Goal: Task Accomplishment & Management: Complete application form

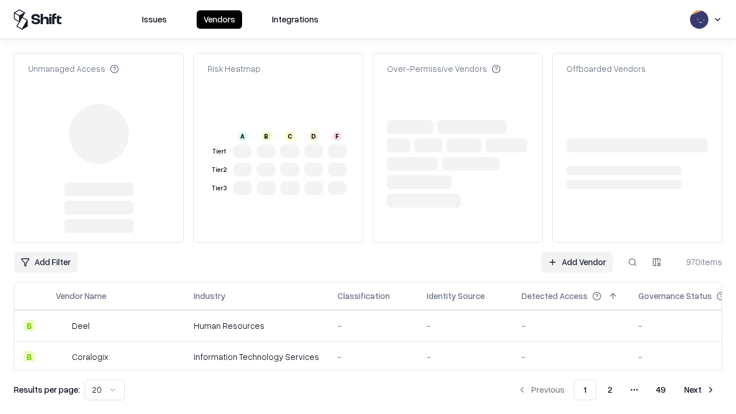
click at [577, 252] on link "Add Vendor" at bounding box center [577, 262] width 72 height 21
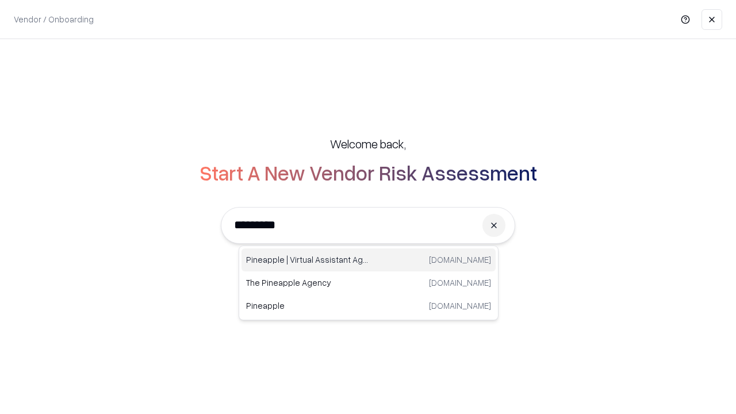
click at [369, 260] on div "Pineapple | Virtual Assistant Agency [DOMAIN_NAME]" at bounding box center [369, 260] width 254 height 23
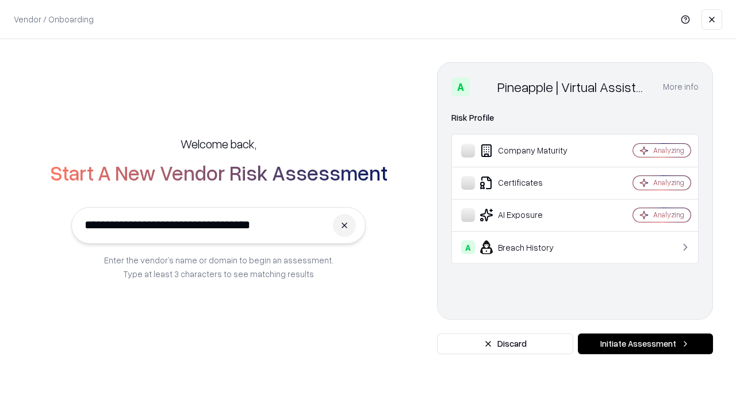
type input "**********"
click at [646, 344] on button "Initiate Assessment" at bounding box center [645, 344] width 135 height 21
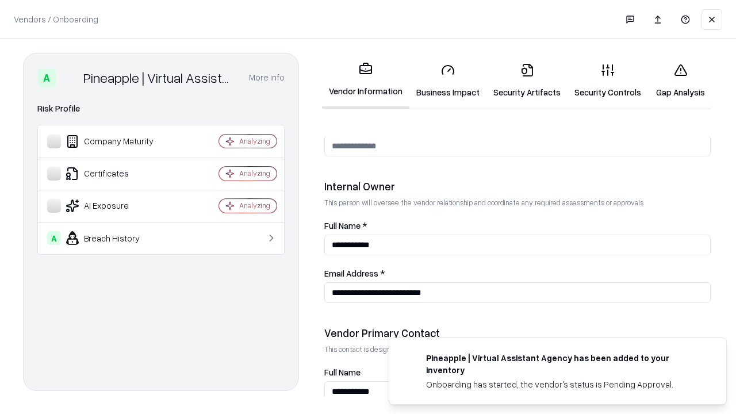
scroll to position [596, 0]
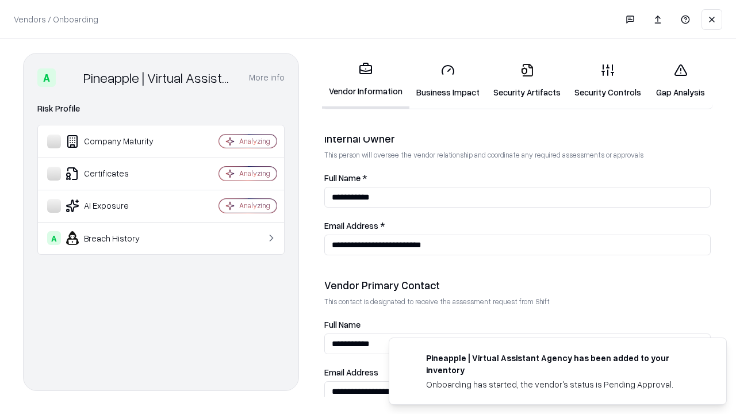
click at [527, 81] on link "Security Artifacts" at bounding box center [527, 81] width 81 height 54
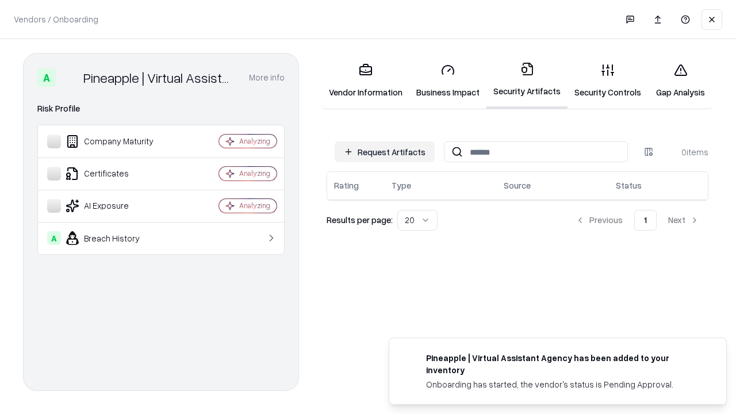
click at [385, 152] on button "Request Artifacts" at bounding box center [385, 152] width 100 height 21
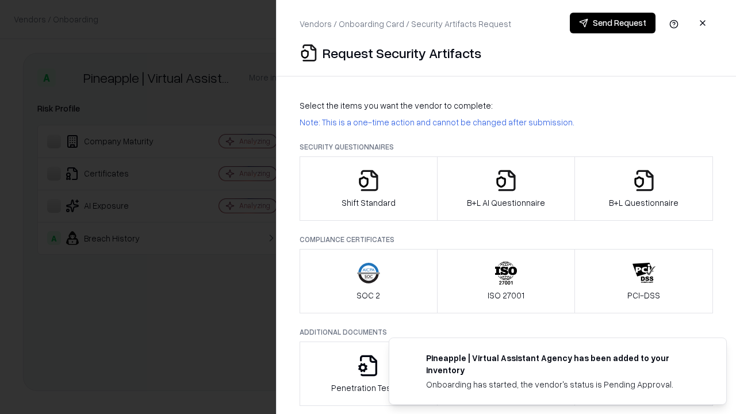
click at [644, 189] on icon "button" at bounding box center [644, 180] width 23 height 23
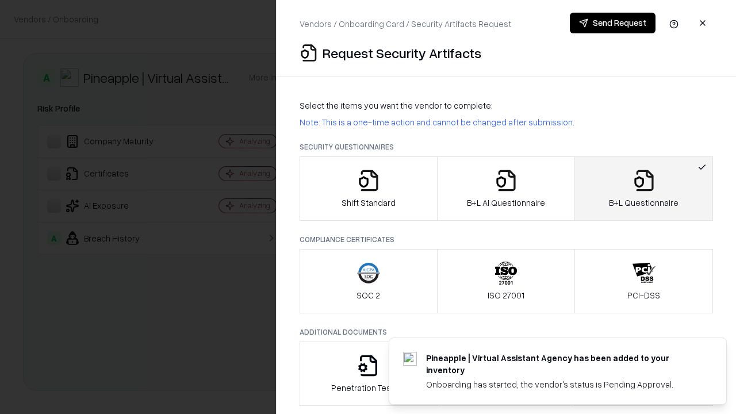
click at [506, 189] on icon "button" at bounding box center [506, 180] width 23 height 23
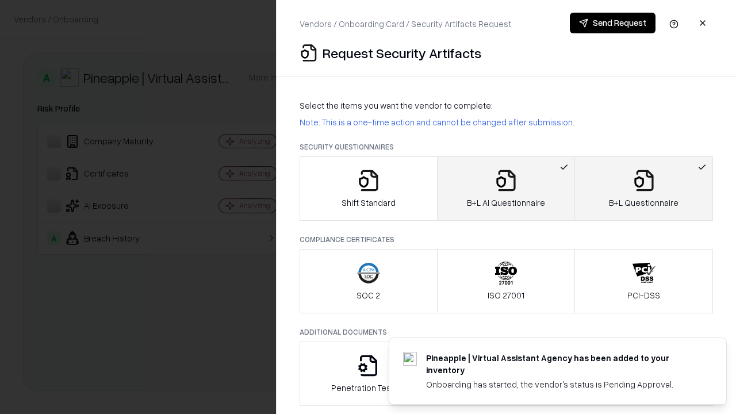
click at [613, 23] on button "Send Request" at bounding box center [613, 23] width 86 height 21
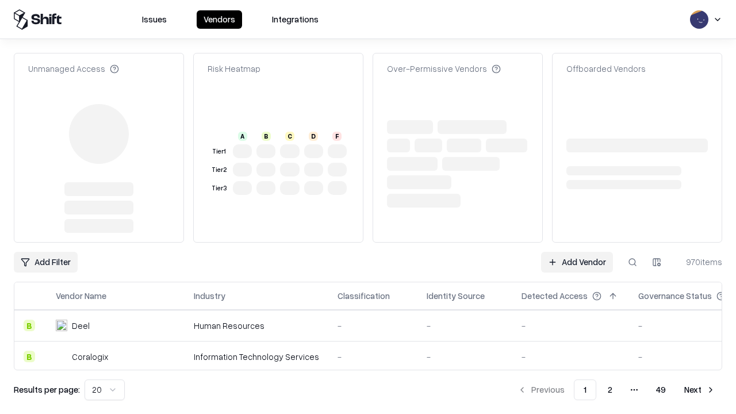
click at [577, 252] on link "Add Vendor" at bounding box center [577, 262] width 72 height 21
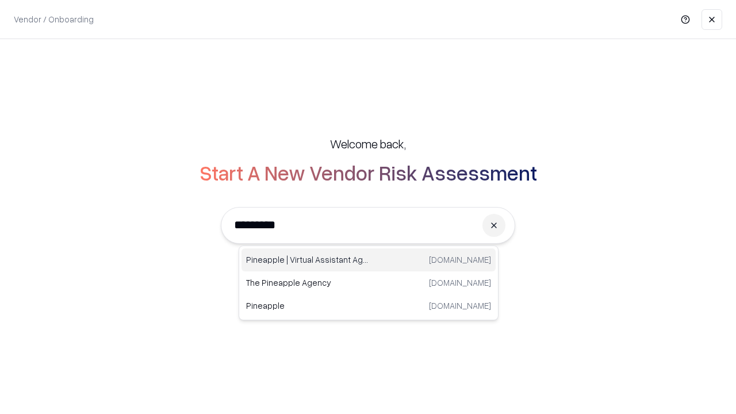
click at [369, 260] on div "Pineapple | Virtual Assistant Agency [DOMAIN_NAME]" at bounding box center [369, 260] width 254 height 23
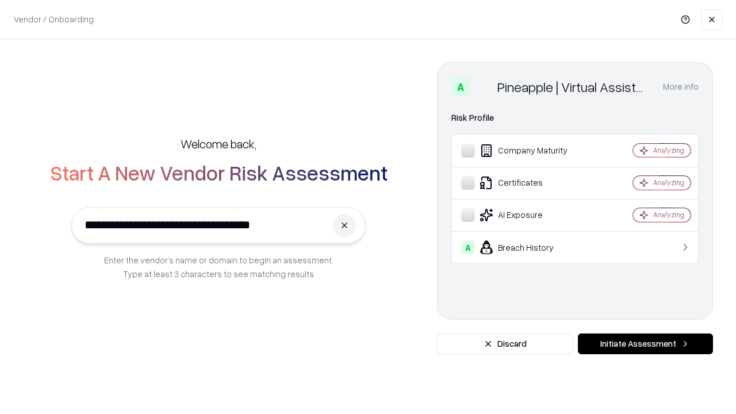
type input "**********"
click at [646, 344] on button "Initiate Assessment" at bounding box center [645, 344] width 135 height 21
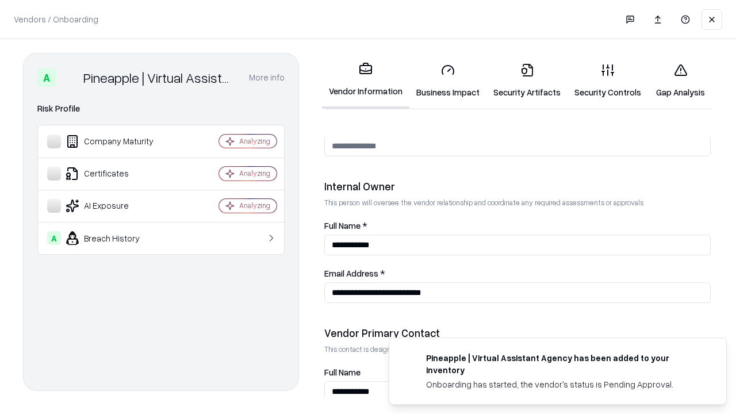
scroll to position [596, 0]
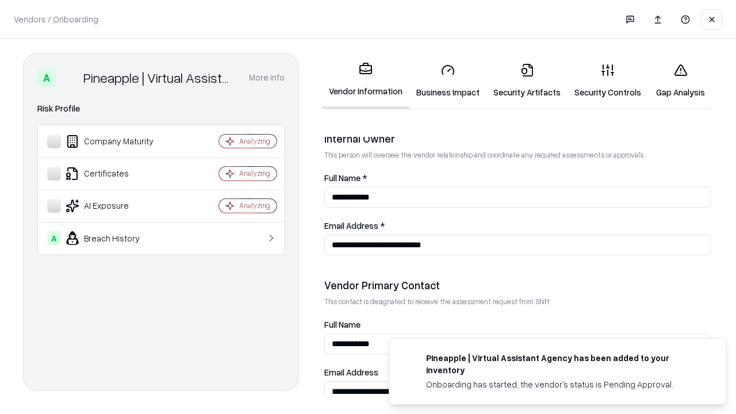
click at [681, 81] on link "Gap Analysis" at bounding box center [680, 81] width 65 height 54
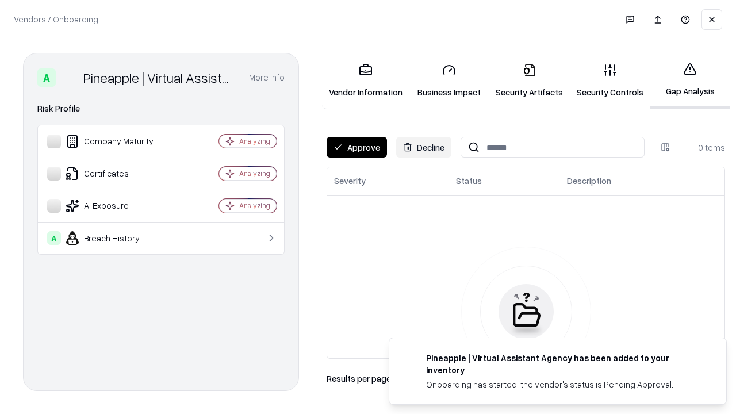
click at [357, 147] on button "Approve" at bounding box center [357, 147] width 60 height 21
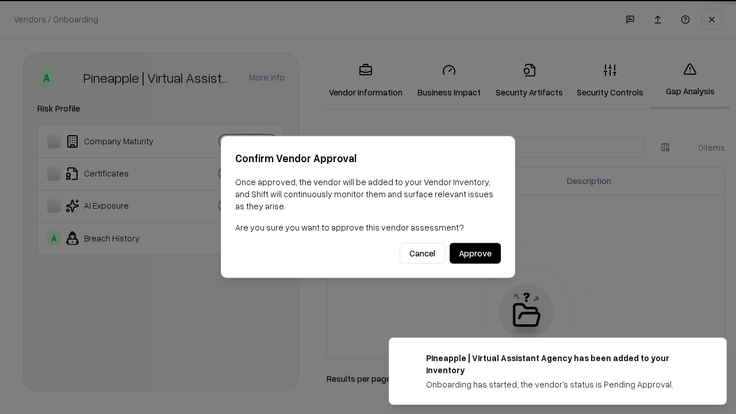
click at [475, 253] on button "Approve" at bounding box center [475, 253] width 51 height 21
